Goal: Task Accomplishment & Management: Complete application form

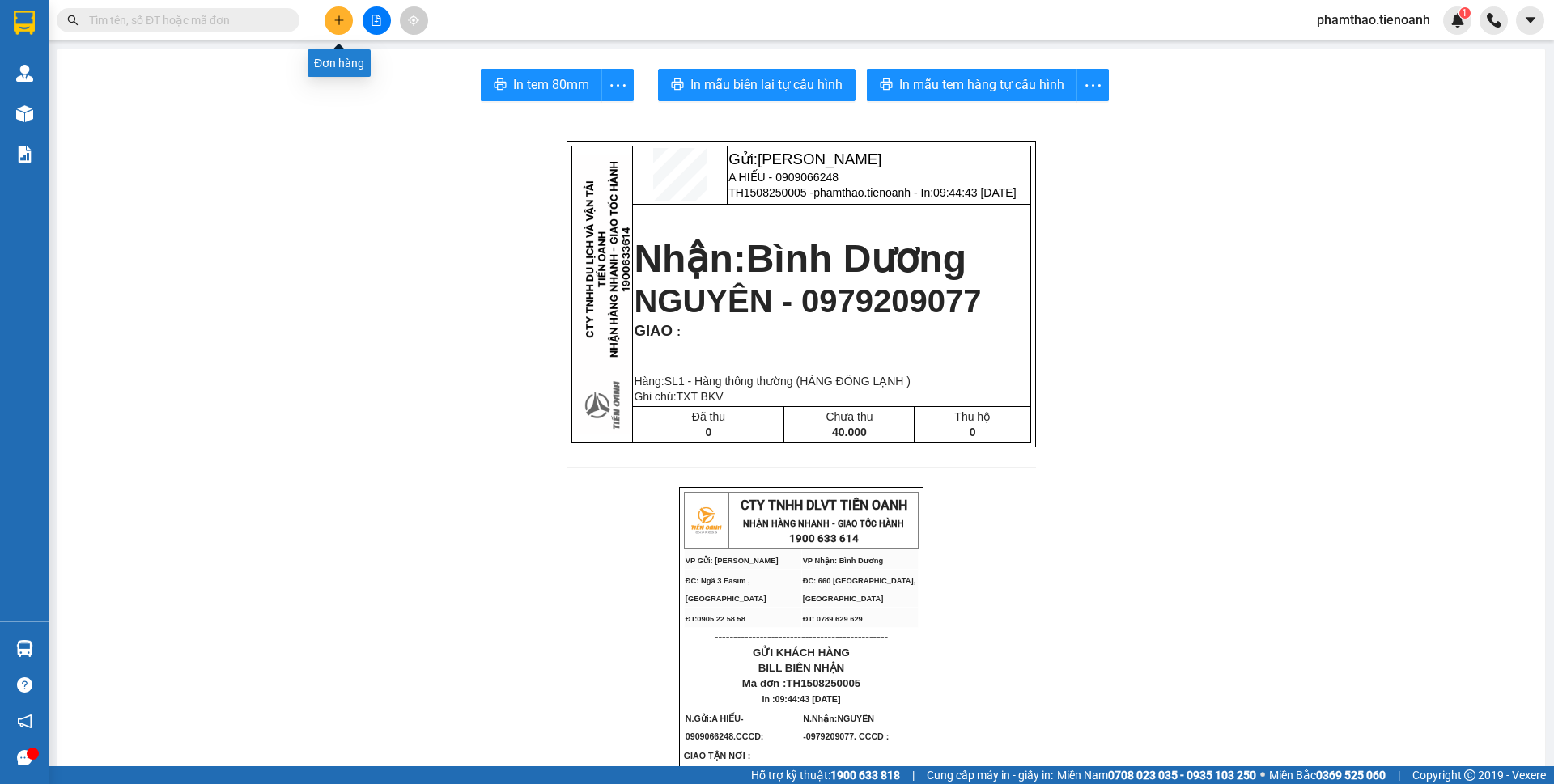
click at [333, 20] on icon "plus" at bounding box center [338, 20] width 12 height 12
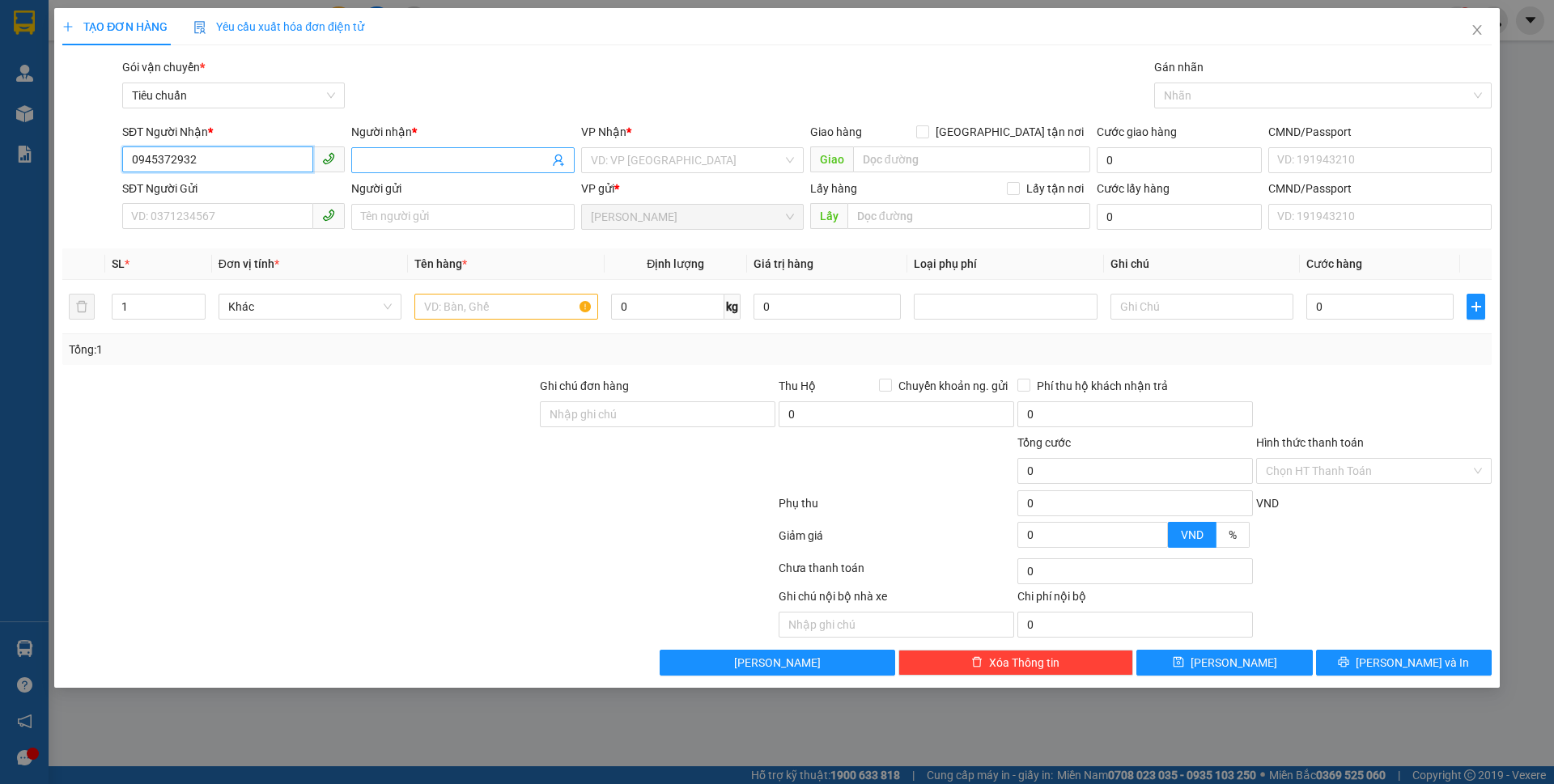
type input "0945372932"
click at [369, 154] on input "Người nhận *" at bounding box center [454, 160] width 187 height 18
type input "[PERSON_NAME]"
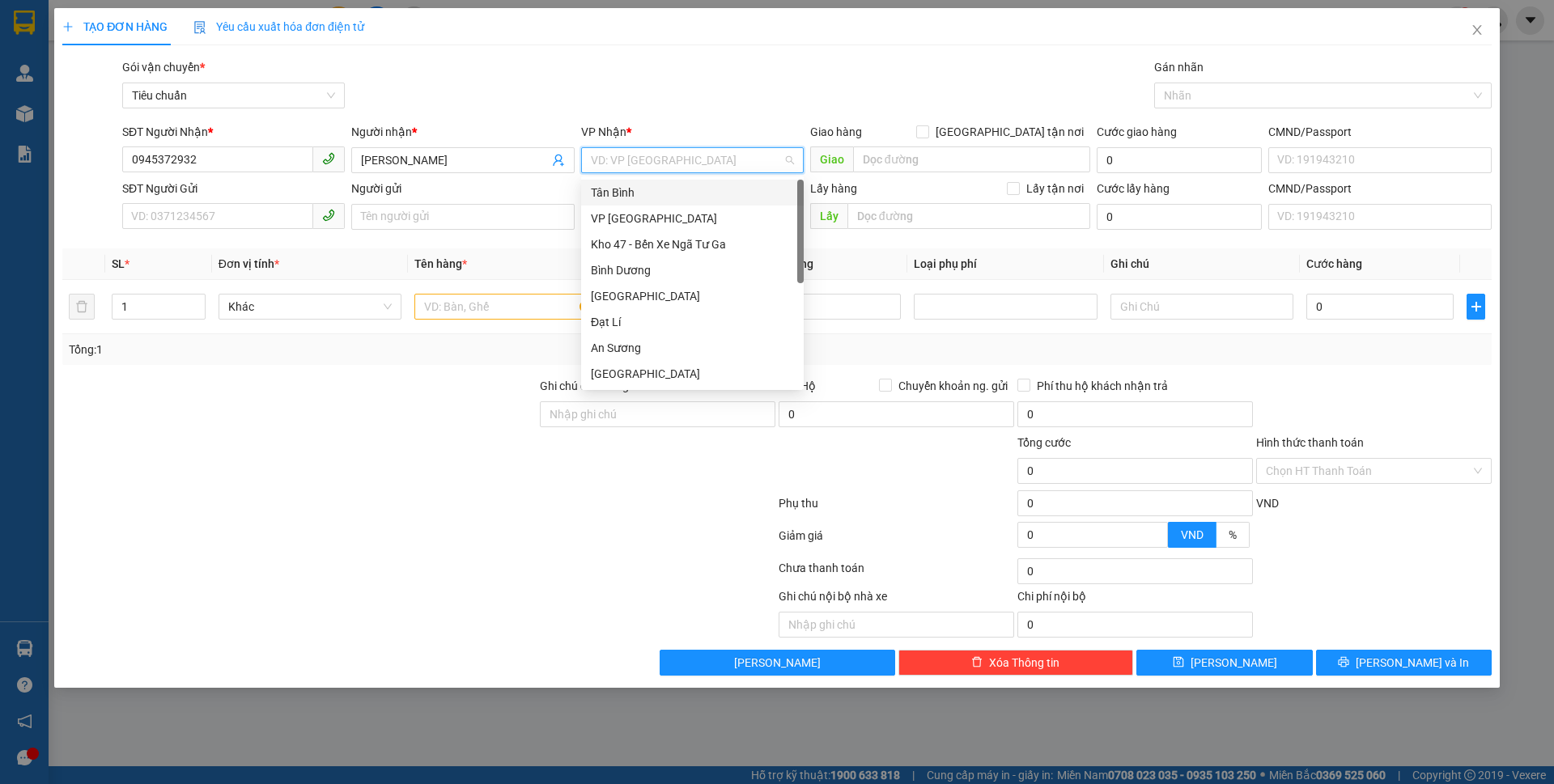
click at [643, 154] on input "search" at bounding box center [686, 160] width 192 height 24
drag, startPoint x: 617, startPoint y: 189, endPoint x: 397, endPoint y: 226, distance: 223.1
click at [609, 194] on div "Tân Bình" at bounding box center [692, 193] width 203 height 18
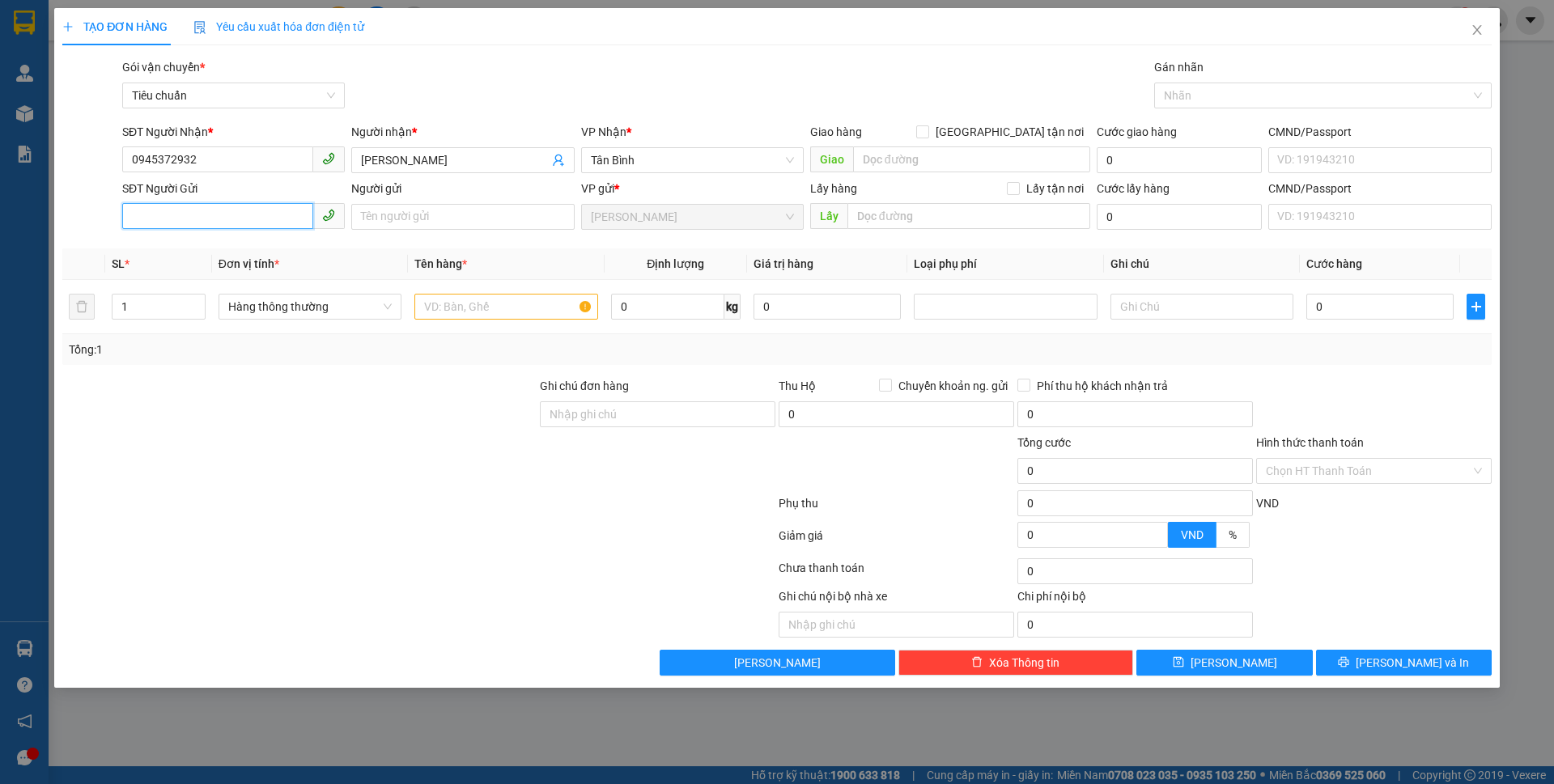
click at [260, 227] on input "SĐT Người Gửi" at bounding box center [218, 216] width 191 height 26
type input "0948603137"
click at [470, 309] on input "text" at bounding box center [506, 306] width 183 height 26
type input "SẦU RIÊNG"
click at [634, 289] on td "0 kg" at bounding box center [676, 306] width 142 height 54
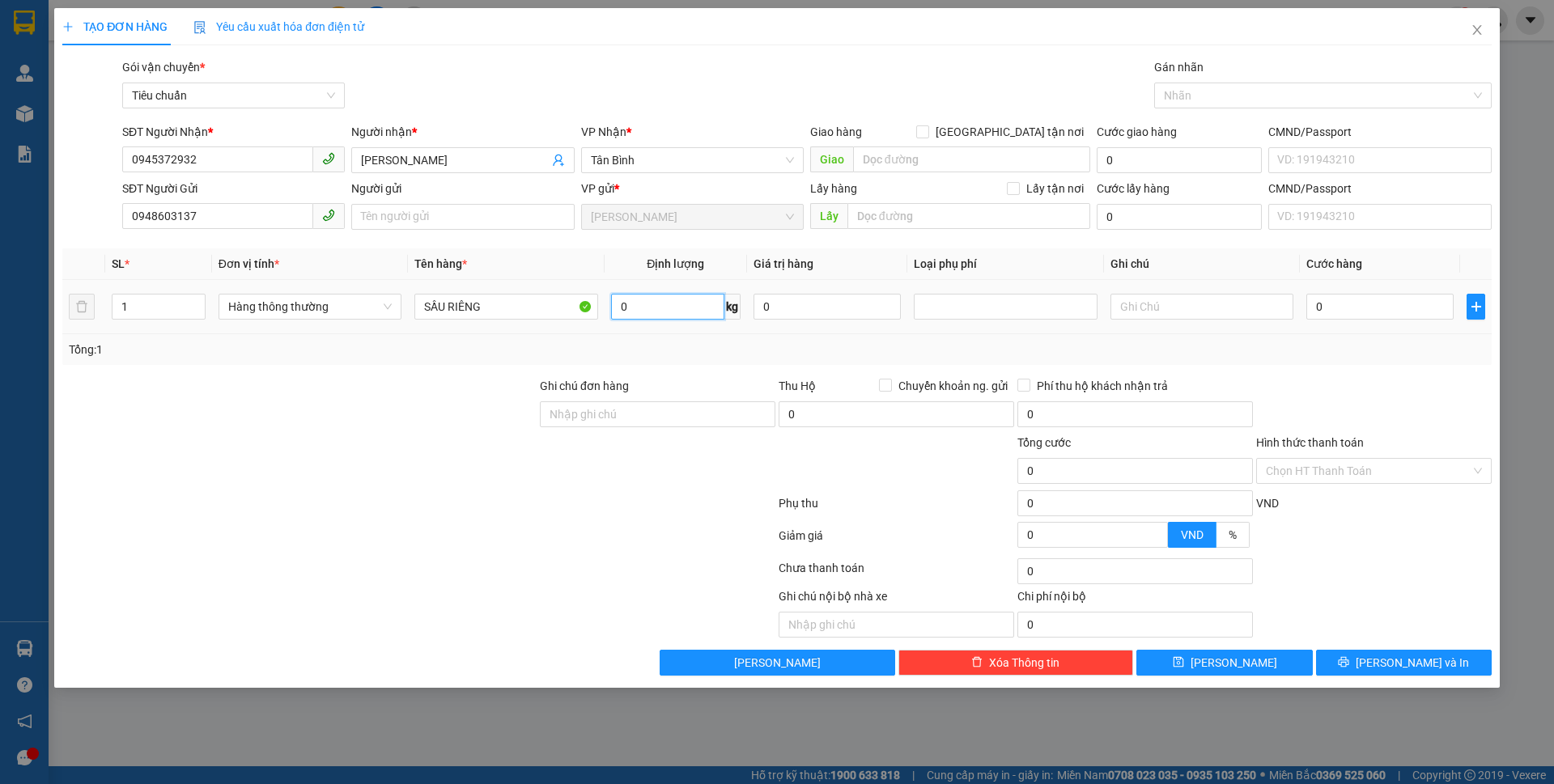
click at [631, 303] on input "0" at bounding box center [668, 306] width 114 height 26
type input "14"
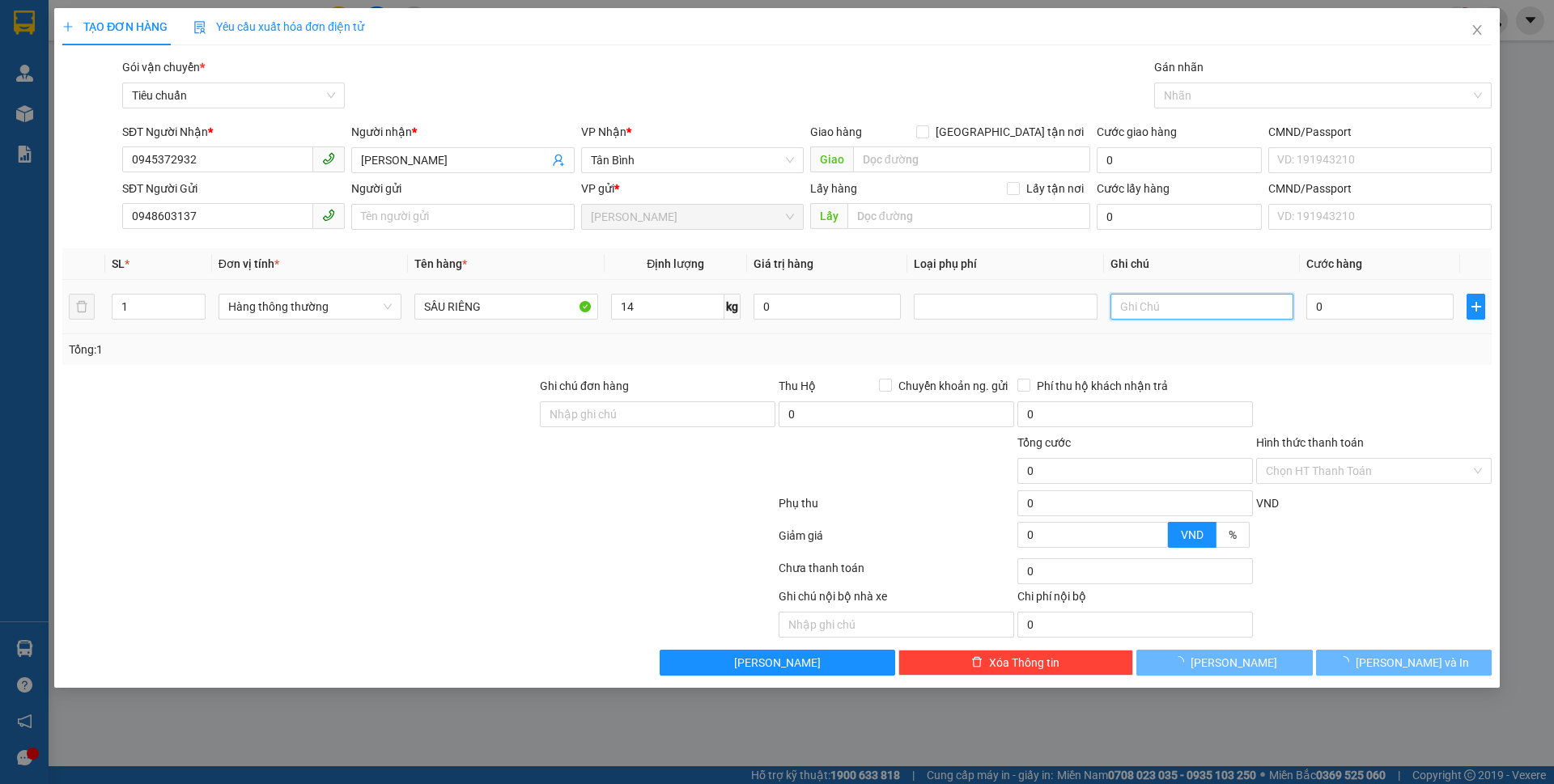
click at [1147, 305] on input "text" at bounding box center [1201, 306] width 183 height 26
type input "50.000"
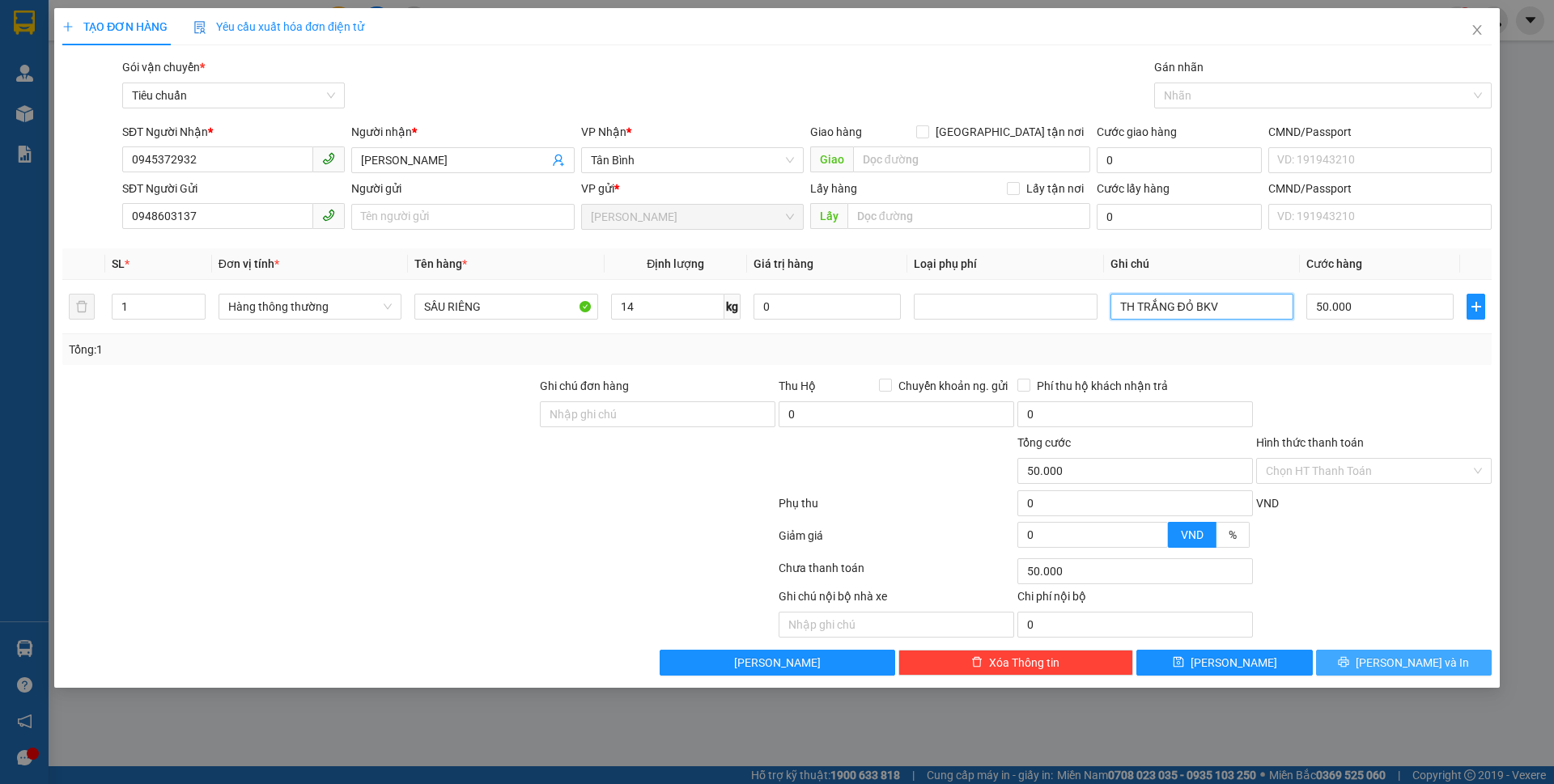
type input "TH TRẮNG ĐỎ BKV"
click at [1406, 654] on span "[PERSON_NAME] và In" at bounding box center [1412, 662] width 114 height 18
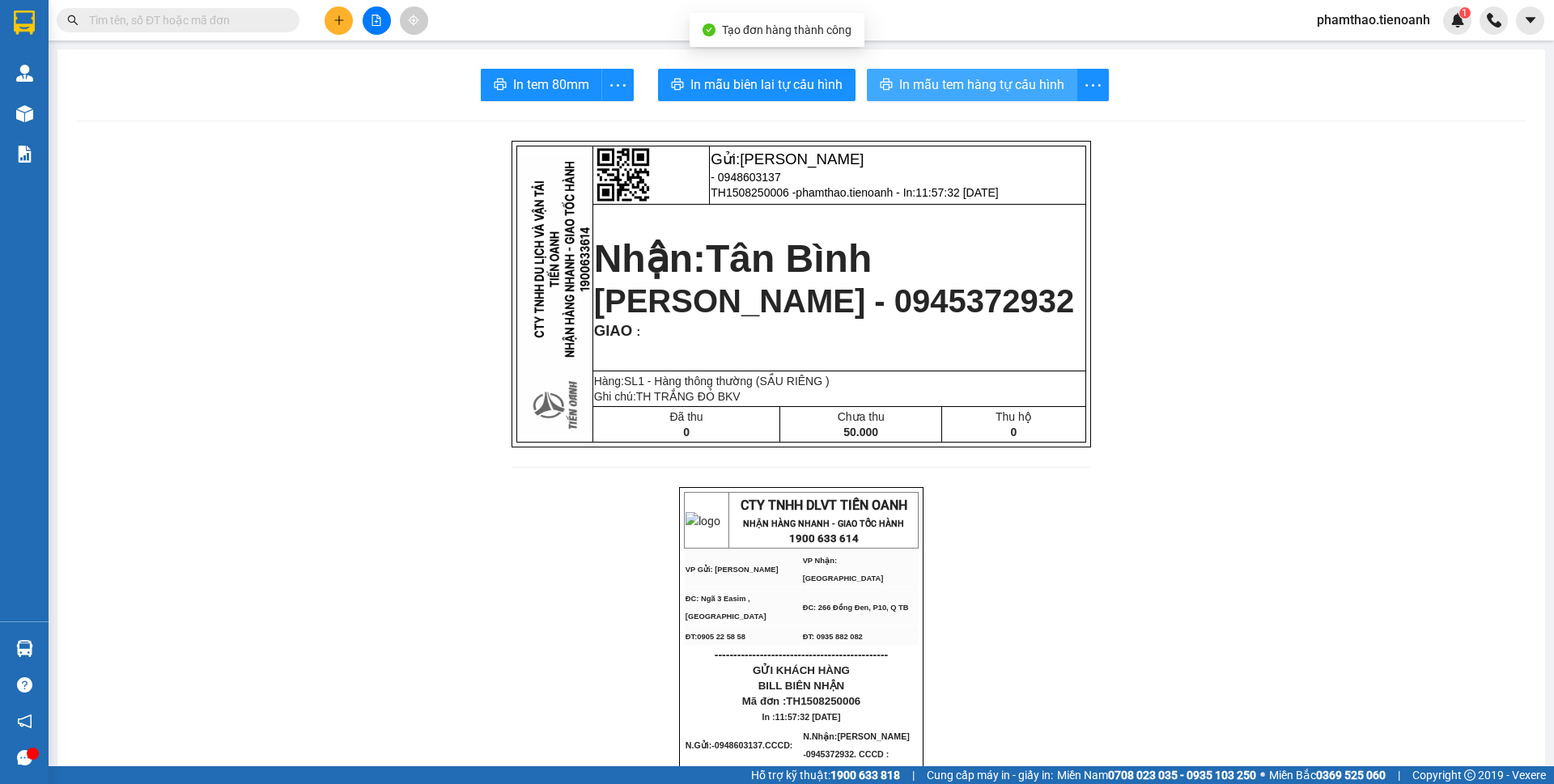
drag, startPoint x: 992, startPoint y: 59, endPoint x: 989, endPoint y: 73, distance: 14.3
click at [989, 73] on button "In mẫu tem hàng tự cấu hình" at bounding box center [971, 84] width 210 height 32
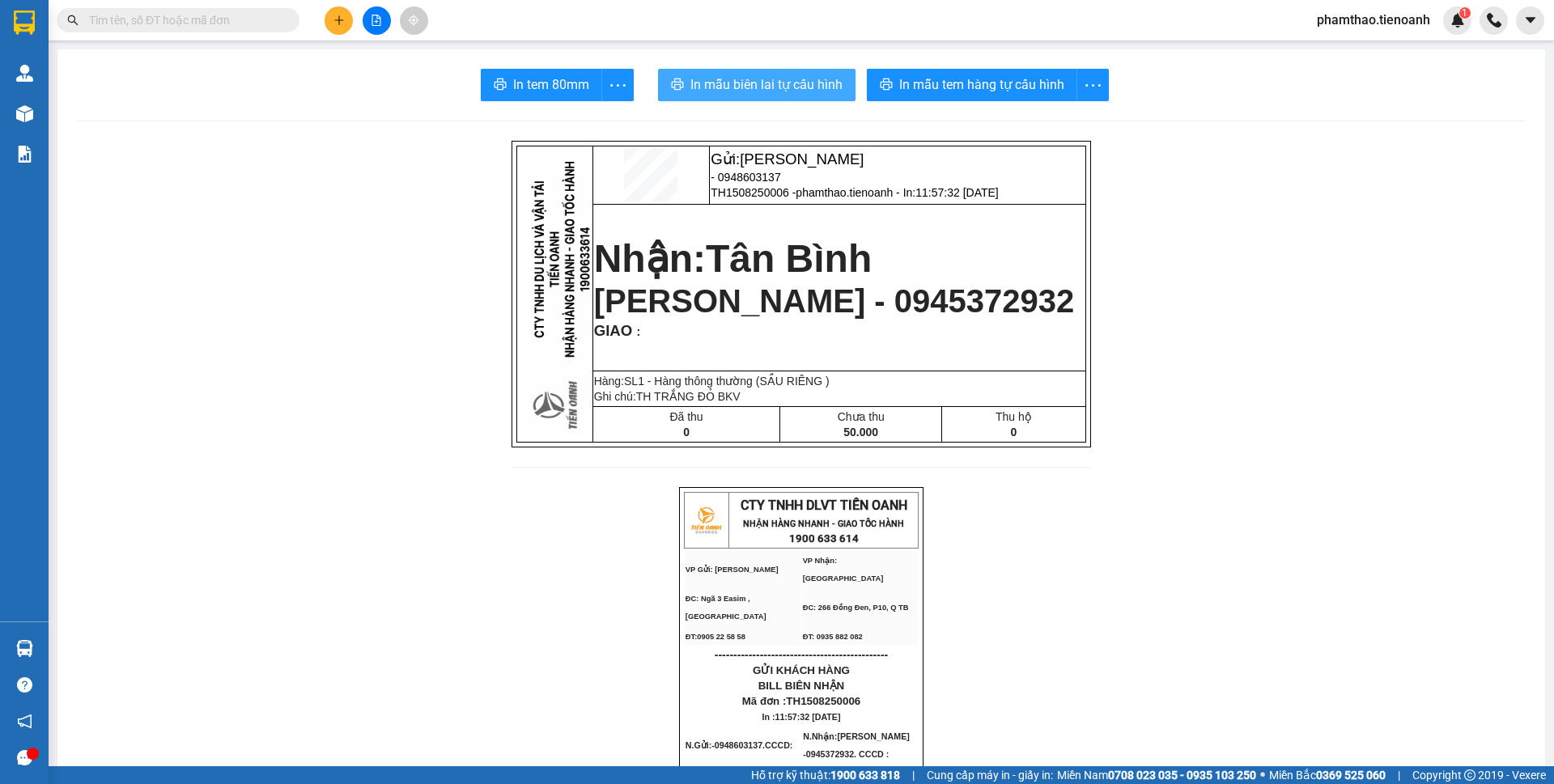
click at [816, 89] on span "In mẫu biên lai tự cấu hình" at bounding box center [765, 84] width 152 height 20
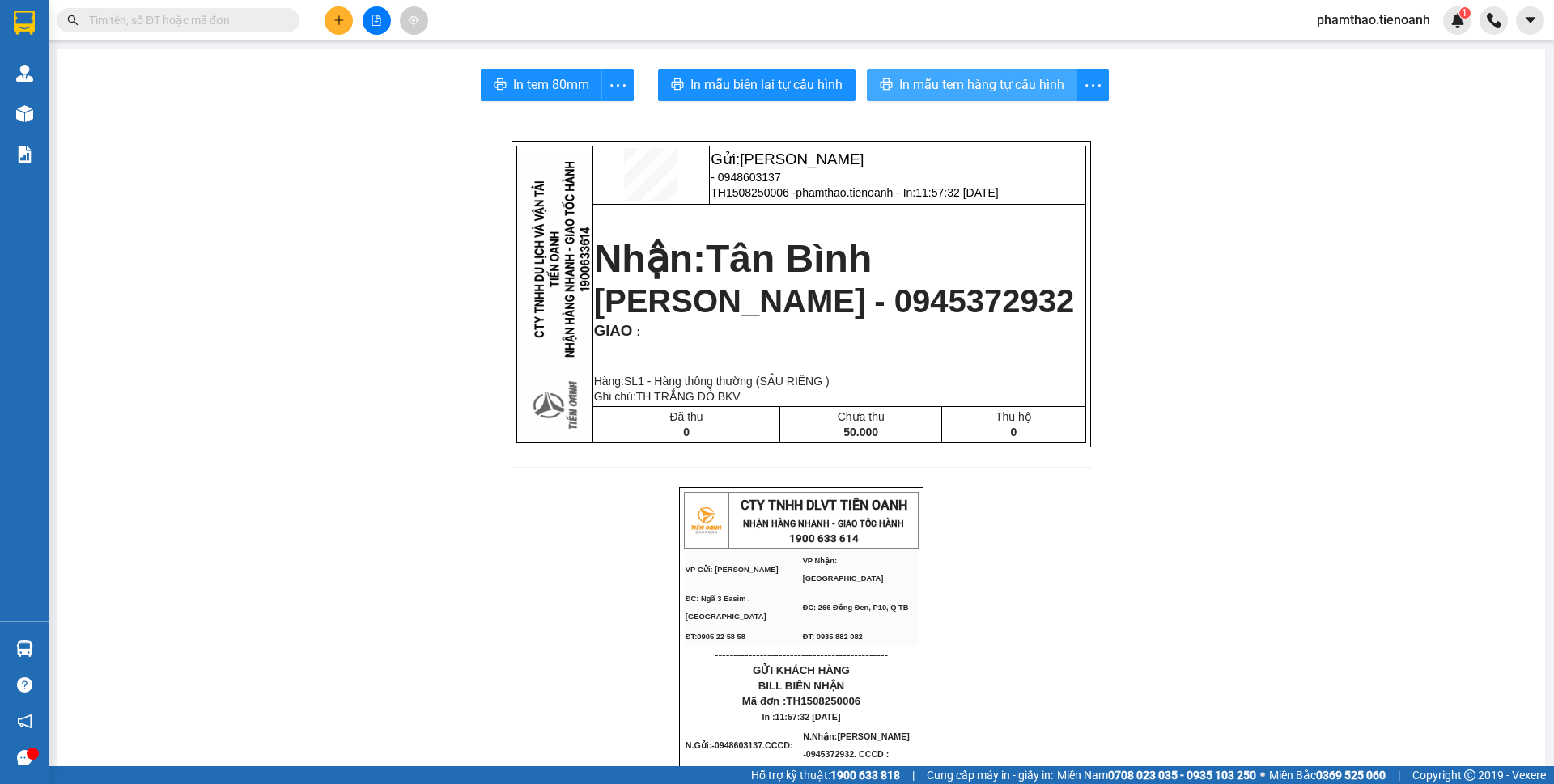
click at [970, 78] on span "In mẫu tem hàng tự cấu hình" at bounding box center [981, 84] width 165 height 20
